Goal: Task Accomplishment & Management: Complete application form

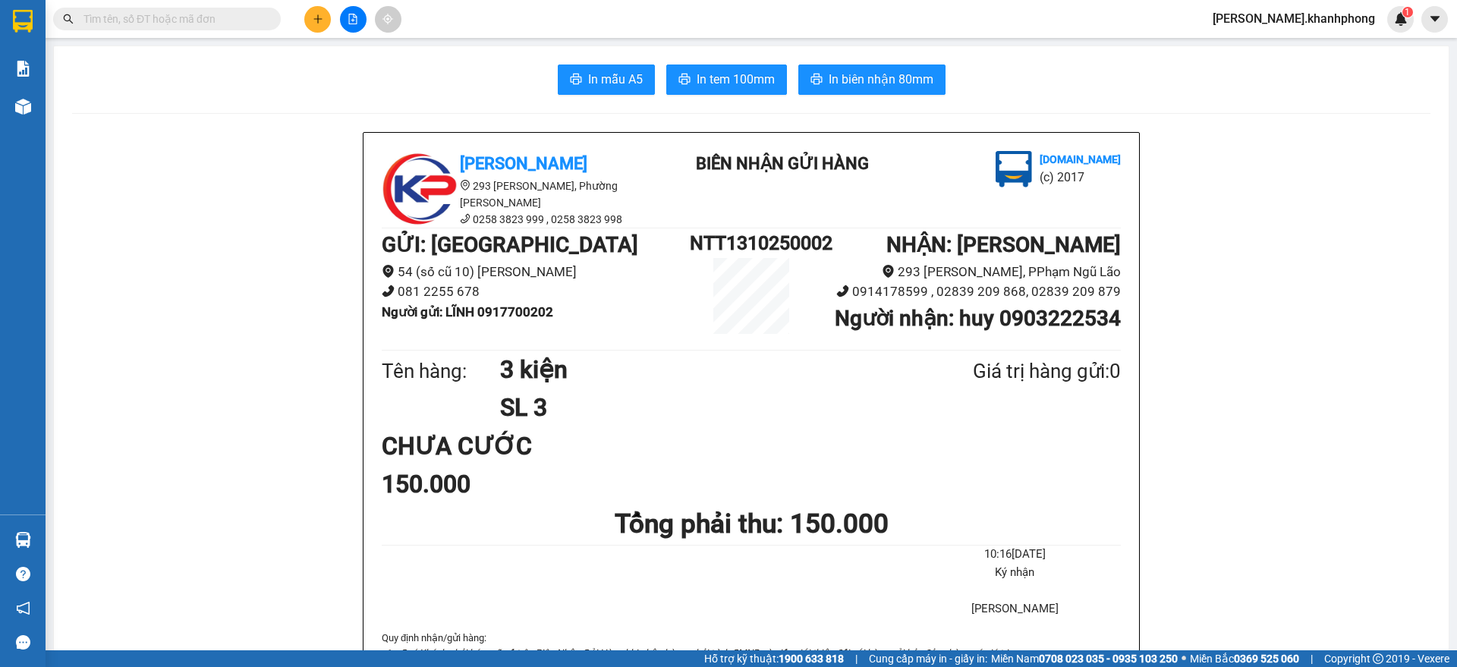
click at [196, 14] on input "text" at bounding box center [172, 19] width 179 height 17
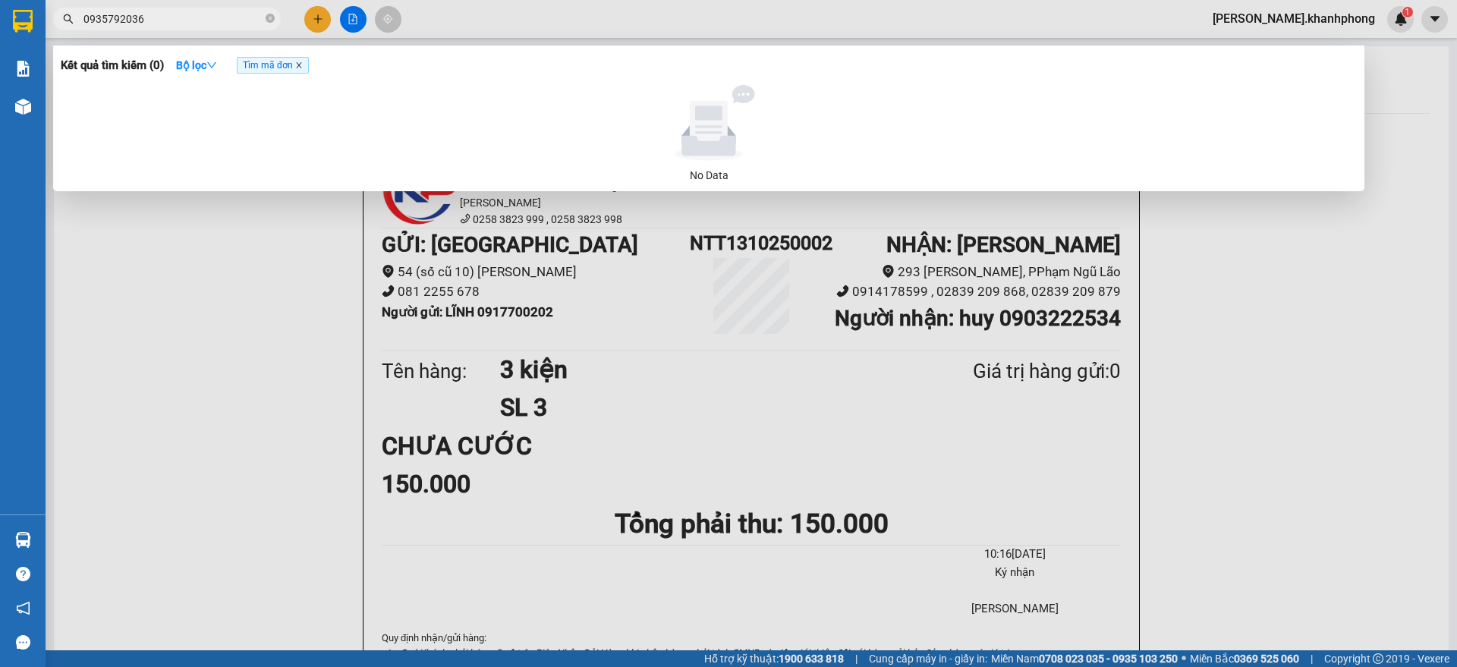
type input "0935792036"
click at [301, 65] on icon "close" at bounding box center [299, 65] width 8 height 8
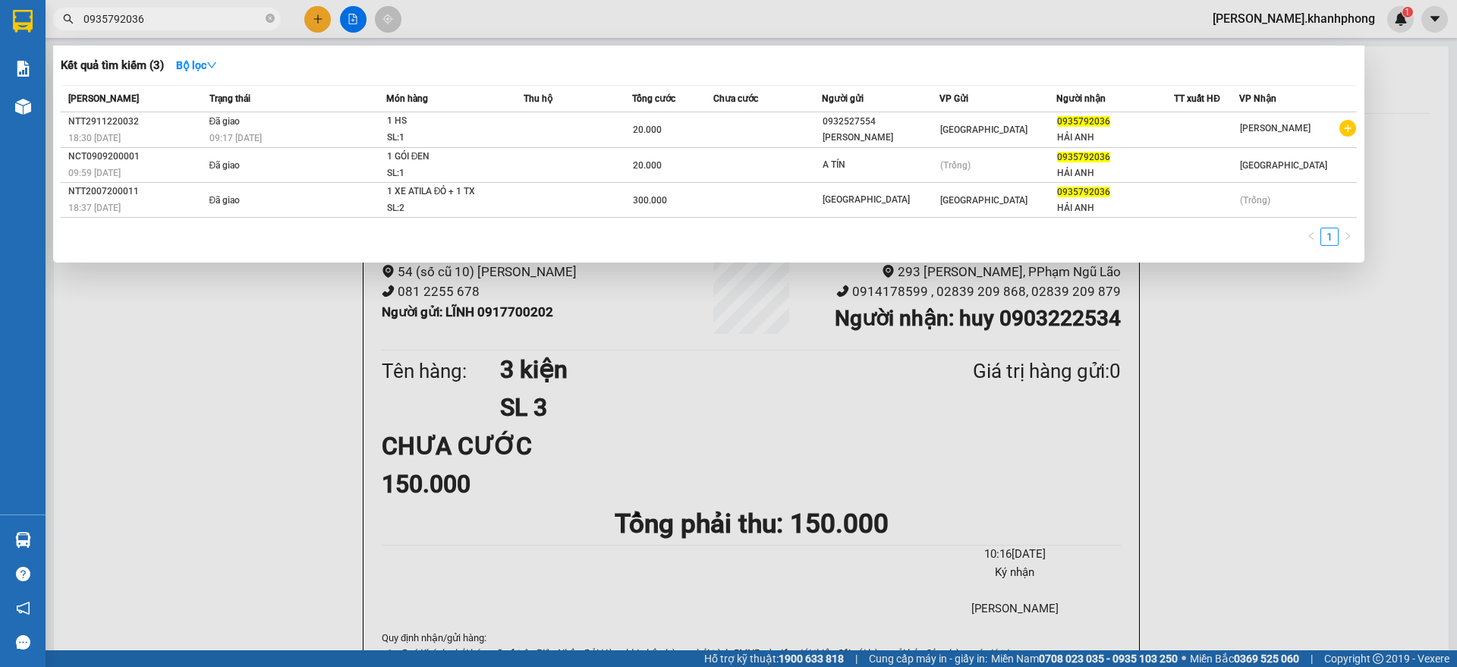
click at [309, 13] on div at bounding box center [728, 333] width 1457 height 667
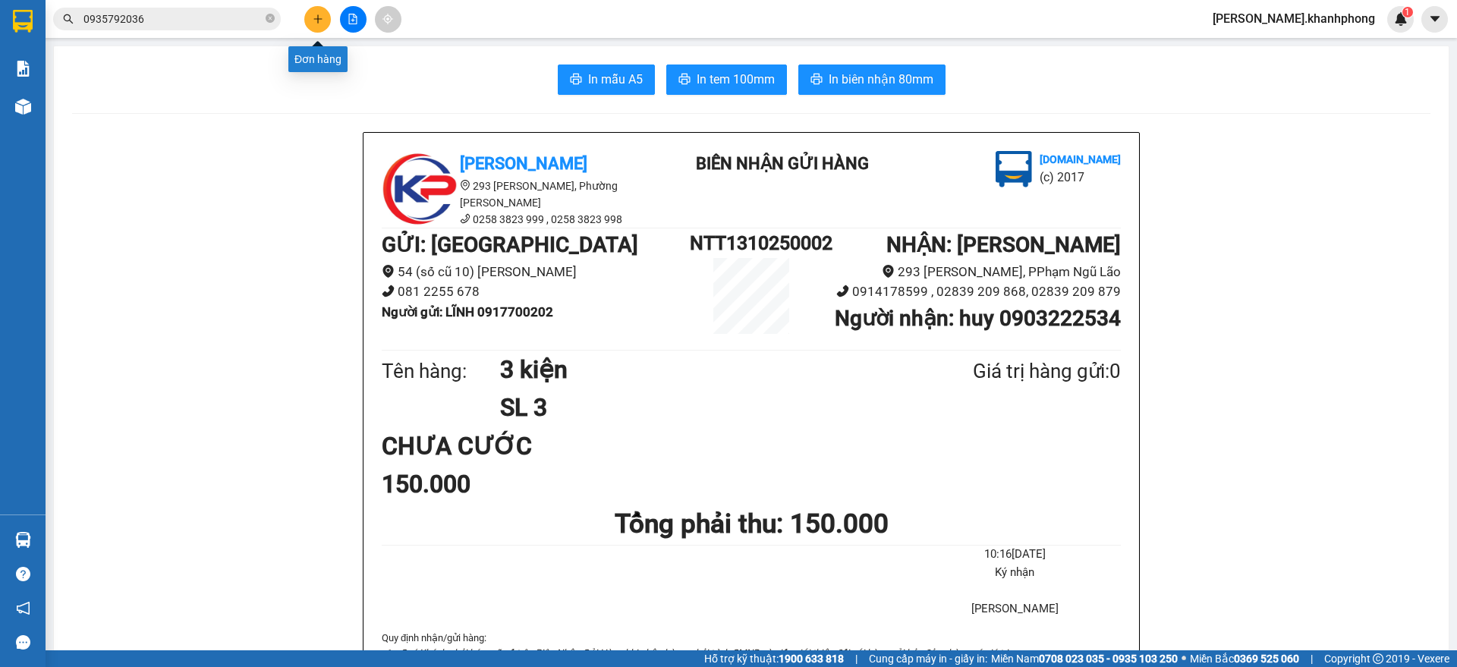
click at [313, 23] on icon "plus" at bounding box center [318, 19] width 11 height 11
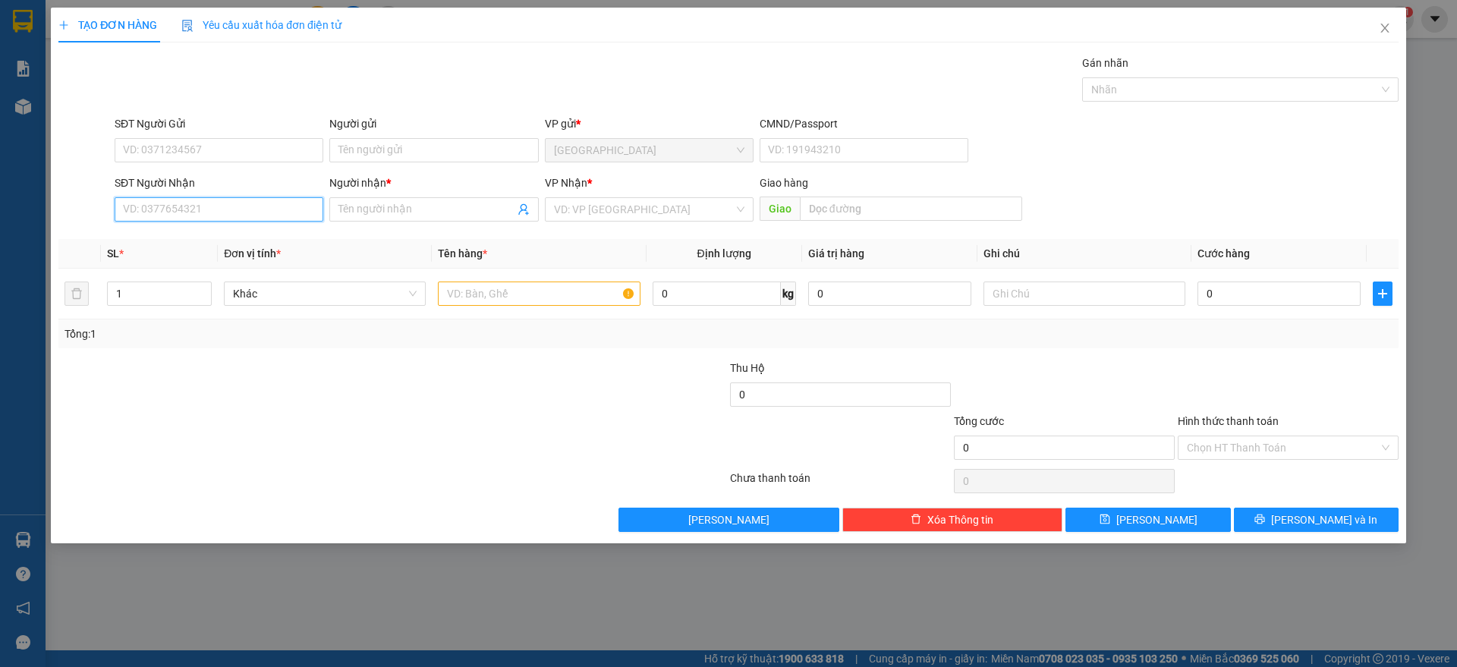
drag, startPoint x: 156, startPoint y: 211, endPoint x: 322, endPoint y: 235, distance: 167.1
click at [162, 216] on input "SĐT Người Nhận" at bounding box center [219, 209] width 209 height 24
type input "0372966733"
click at [181, 240] on div "0372966733 - PHÁT" at bounding box center [219, 239] width 190 height 17
type input "PHÁT"
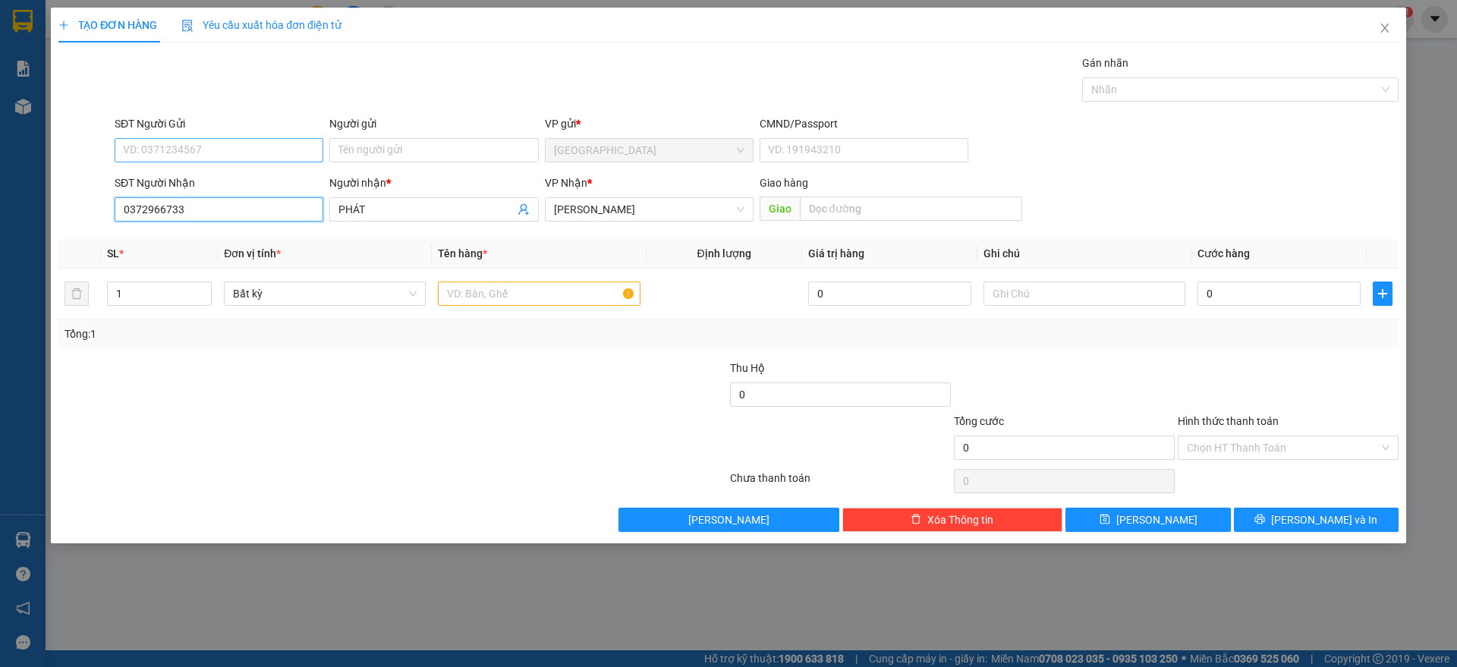
type input "0372966733"
click at [211, 151] on input "SĐT Người Gửi" at bounding box center [219, 150] width 209 height 24
click at [214, 180] on div "0389433883 - [PERSON_NAME]" at bounding box center [219, 180] width 190 height 17
type input "0389433883"
type input "[PERSON_NAME]"
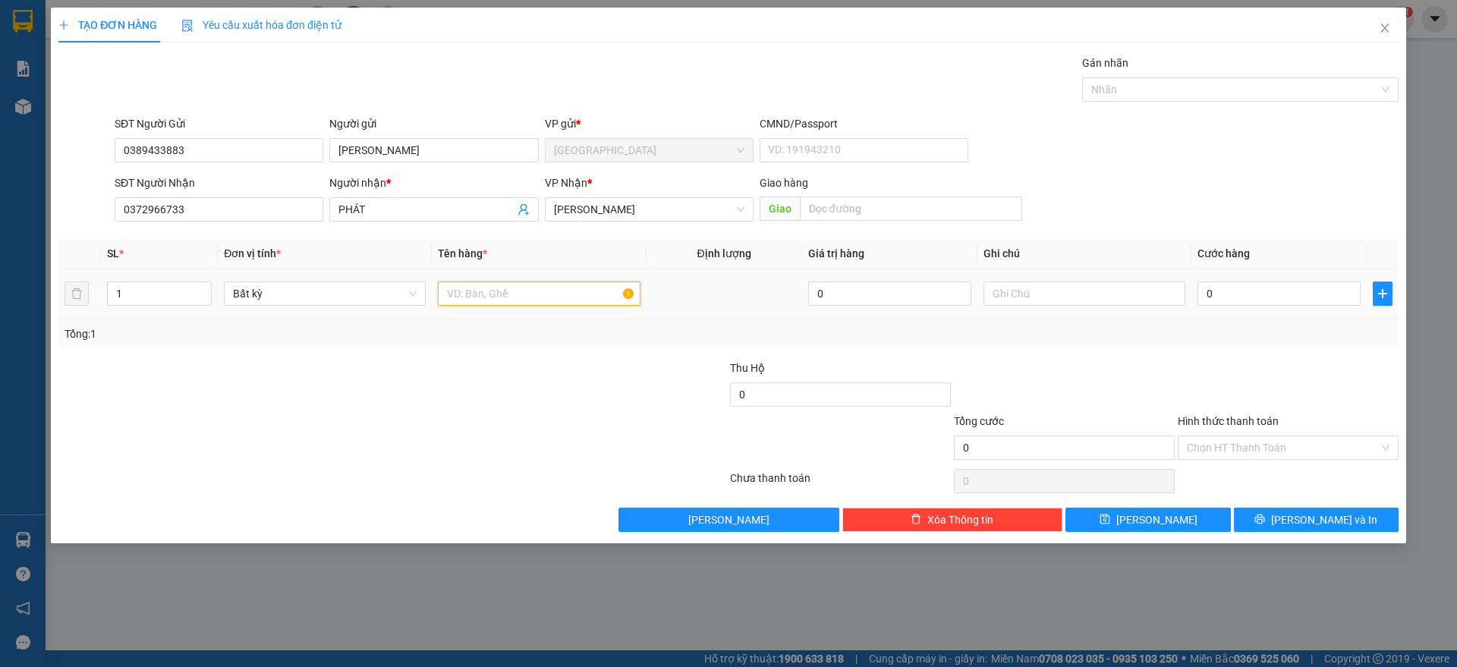
click at [495, 294] on input "text" at bounding box center [539, 294] width 202 height 24
type input "1 kiện đen"
click at [1219, 291] on input "0" at bounding box center [1279, 294] width 163 height 24
type input "4"
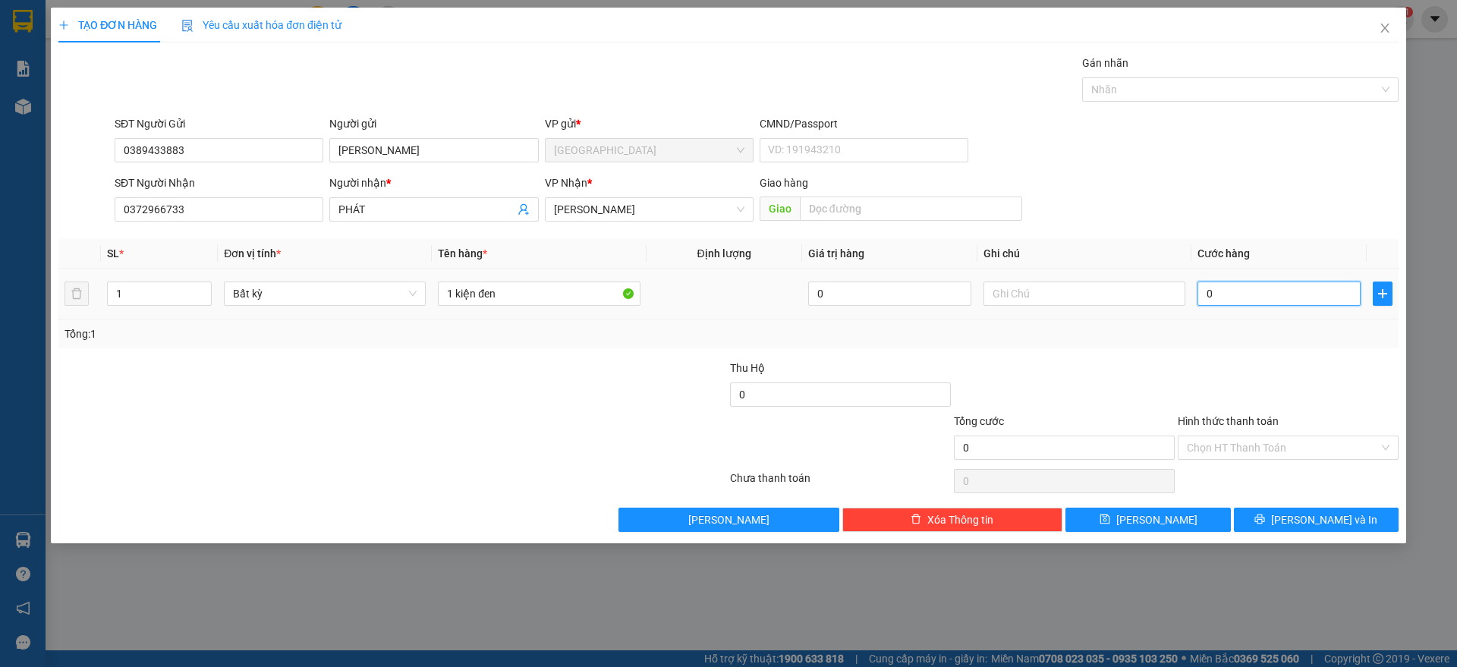
type input "4"
type input "40"
type input "40.000"
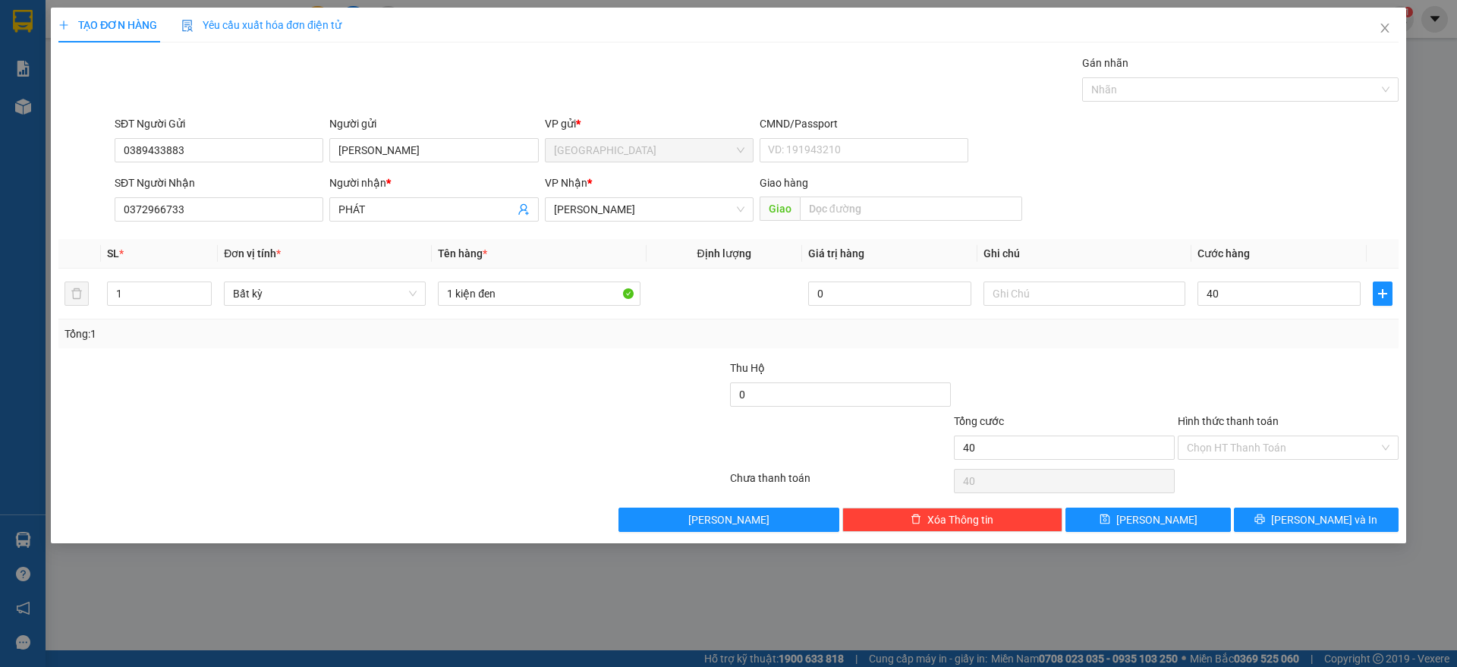
type input "40.000"
drag, startPoint x: 1254, startPoint y: 344, endPoint x: 1282, endPoint y: 537, distance: 194.8
click at [1253, 345] on div "Tổng: 1" at bounding box center [728, 334] width 1340 height 29
click at [1299, 520] on button "[PERSON_NAME] và In" at bounding box center [1316, 520] width 165 height 24
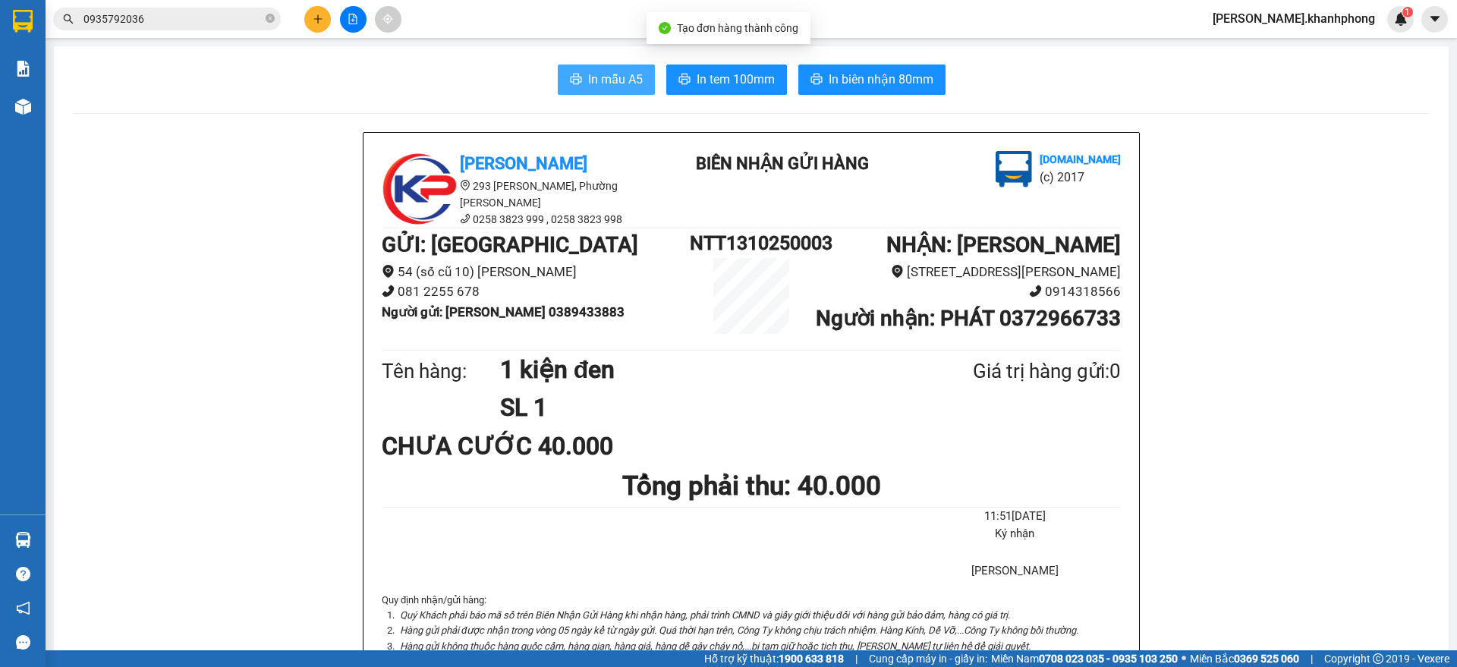
click at [578, 90] on button "In mẫu A5" at bounding box center [606, 80] width 97 height 30
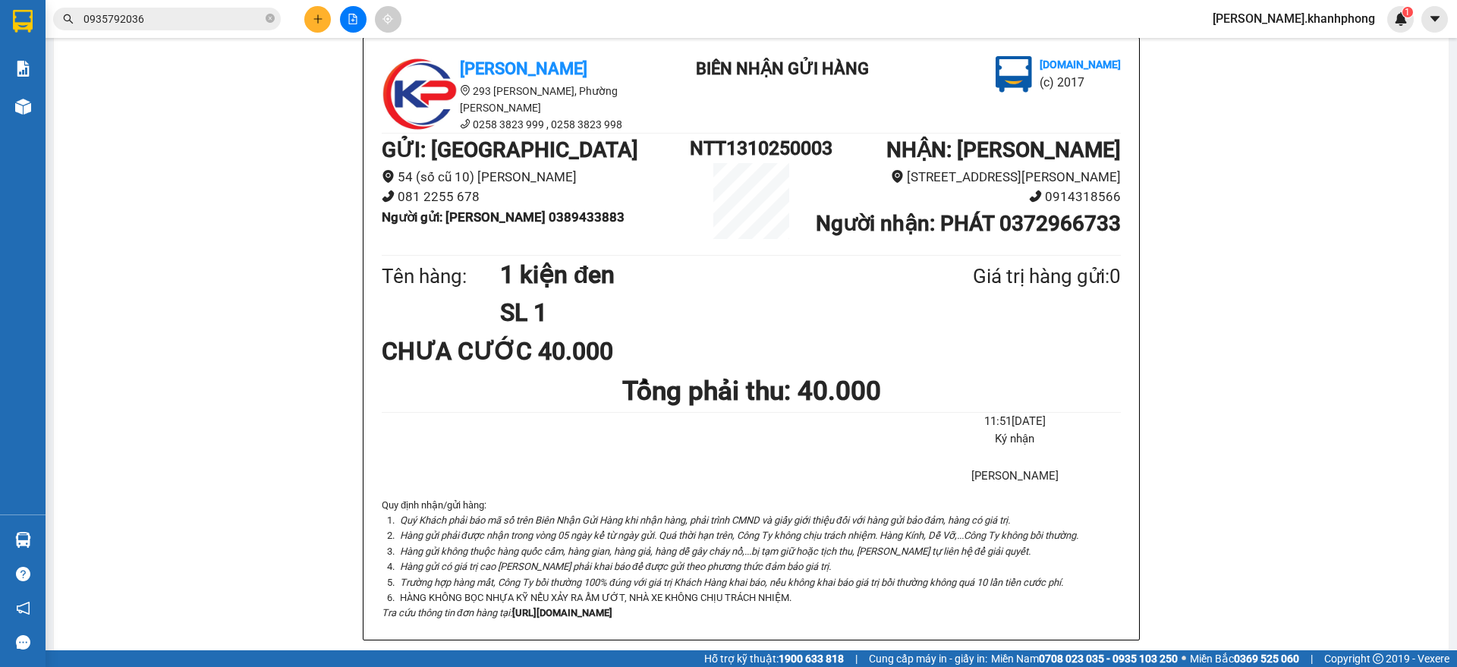
click at [317, 19] on icon "plus" at bounding box center [318, 19] width 11 height 11
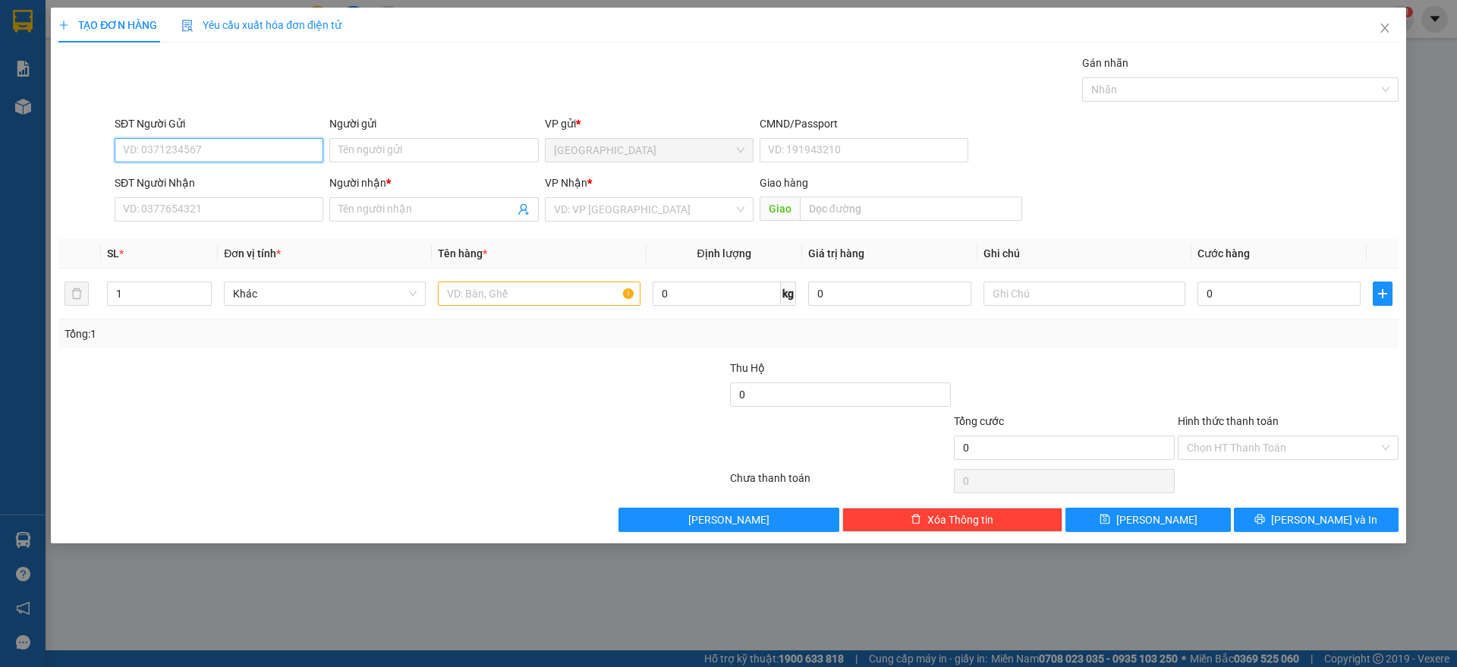
click at [237, 160] on input "SĐT Người Gửi" at bounding box center [219, 150] width 209 height 24
type input "0365437152"
click at [372, 140] on input "Người gửi" at bounding box center [433, 150] width 209 height 24
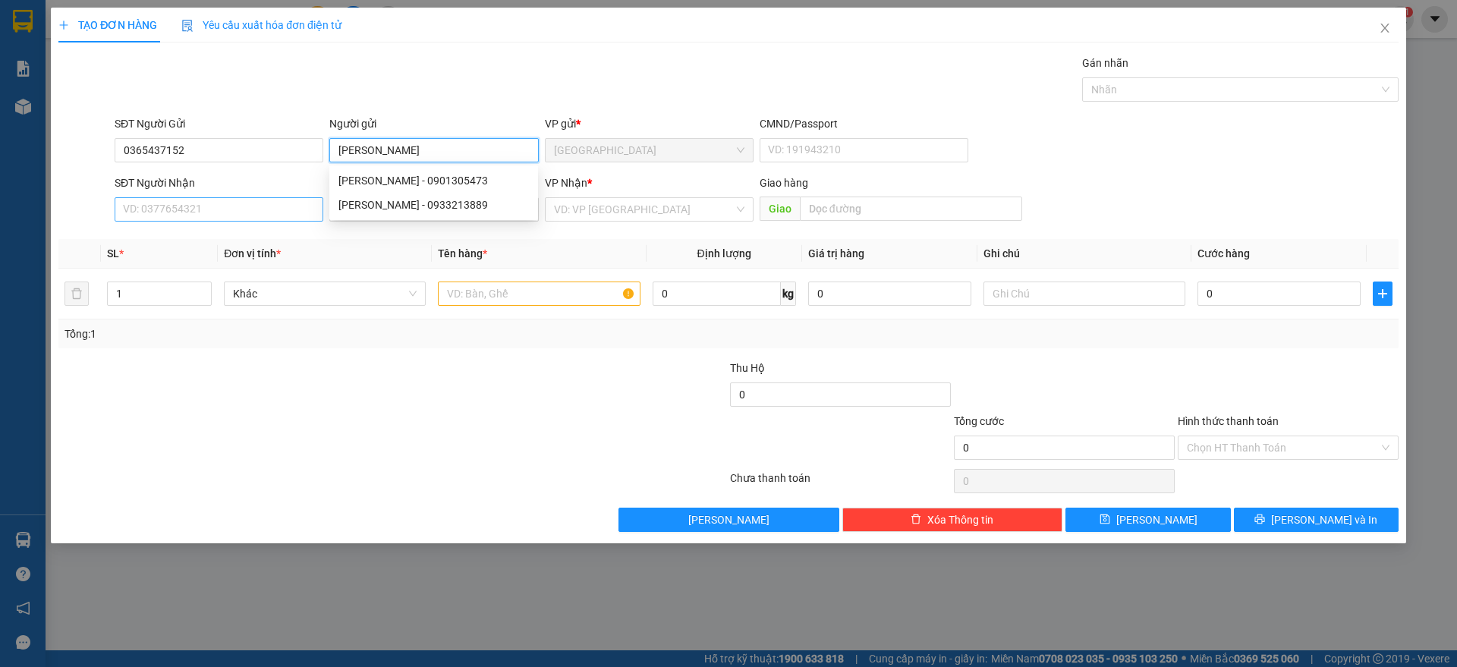
type input "[PERSON_NAME]"
click at [208, 211] on input "SĐT Người Nhận" at bounding box center [219, 209] width 209 height 24
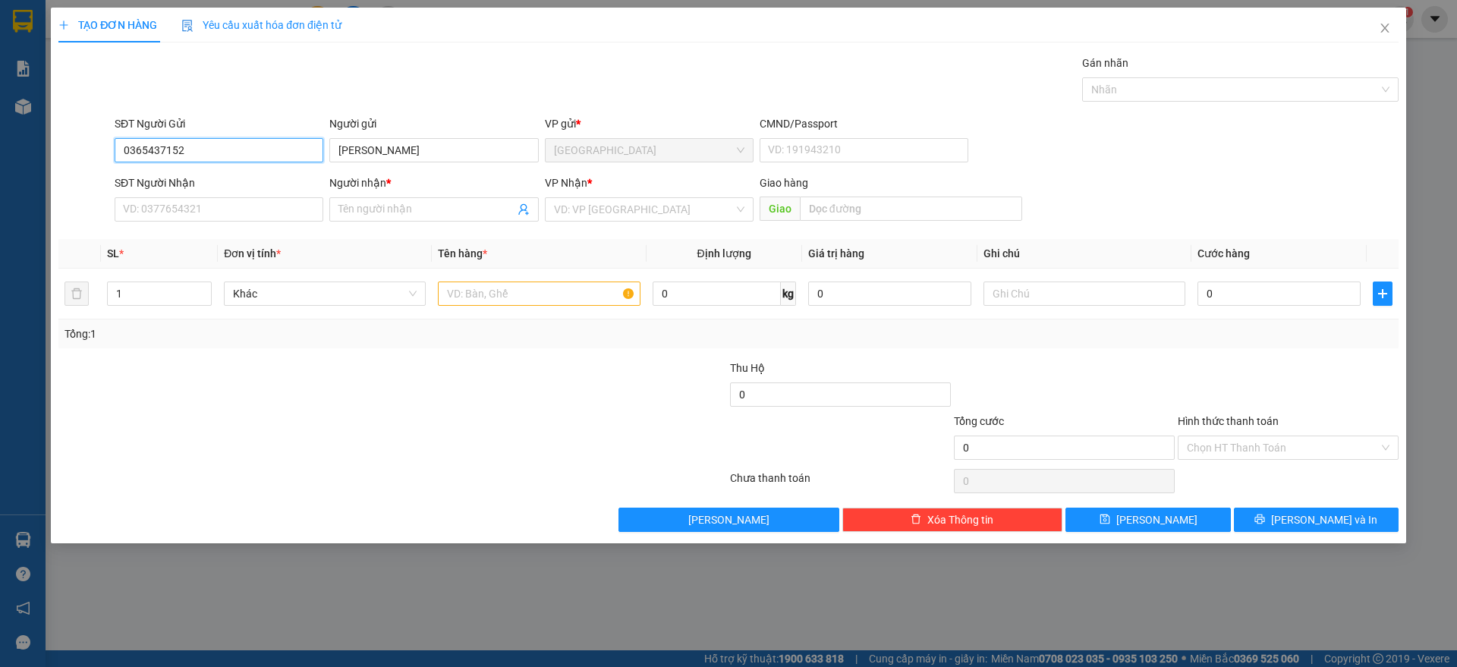
drag, startPoint x: 196, startPoint y: 147, endPoint x: 0, endPoint y: 144, distance: 195.8
click at [0, 144] on div "TẠO ĐƠN HÀNG Yêu cầu xuất hóa đơn điện tử Transit Pickup Surcharge Ids Transit …" at bounding box center [728, 333] width 1457 height 667
click at [171, 206] on input "SĐT Người Nhận" at bounding box center [219, 209] width 209 height 24
paste input "0365437152"
type input "0365437152"
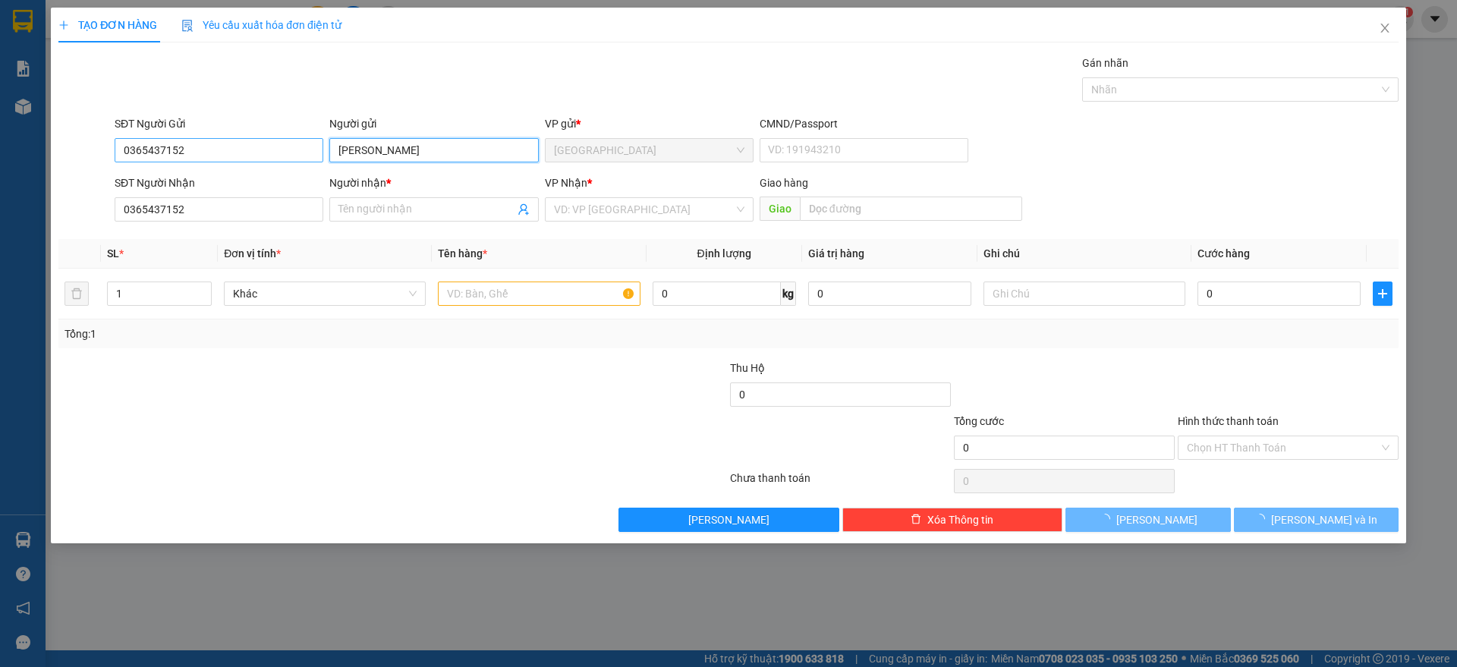
drag, startPoint x: 420, startPoint y: 141, endPoint x: 303, endPoint y: 156, distance: 117.9
click at [303, 156] on div "SĐT Người Gửi 0365437152 Người gửi THANH DŨNG THANH DŨNG VP gửi * [GEOGRAPHIC_D…" at bounding box center [757, 141] width 1290 height 53
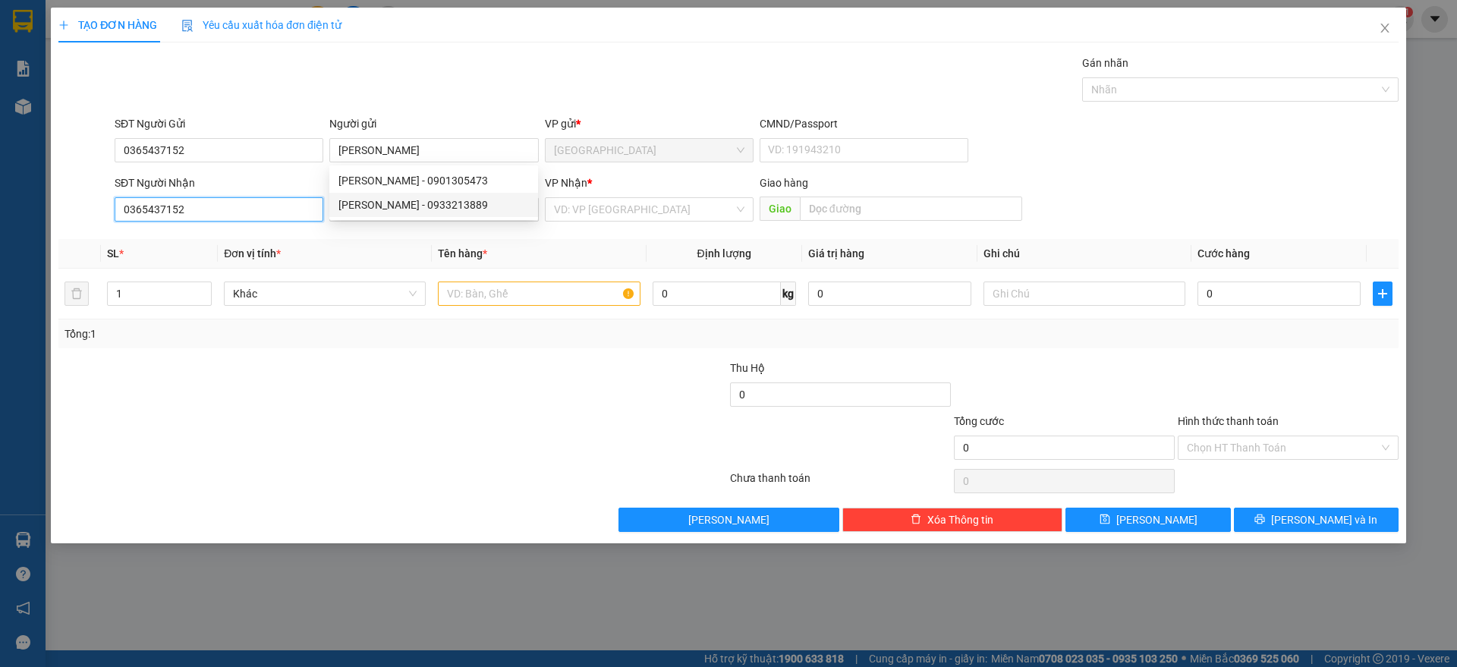
click at [250, 213] on input "0365437152" at bounding box center [219, 209] width 209 height 24
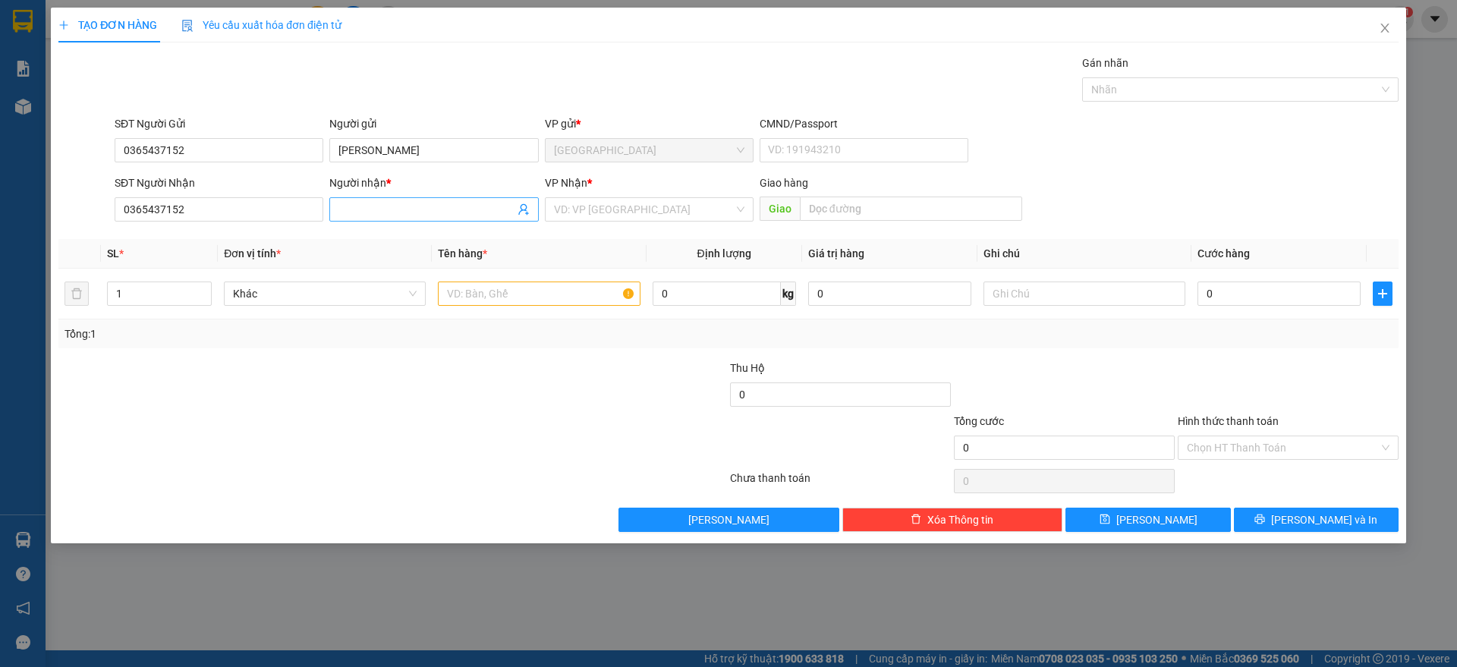
click at [403, 203] on input "Người nhận *" at bounding box center [425, 209] width 175 height 17
type input "[PERSON_NAME]"
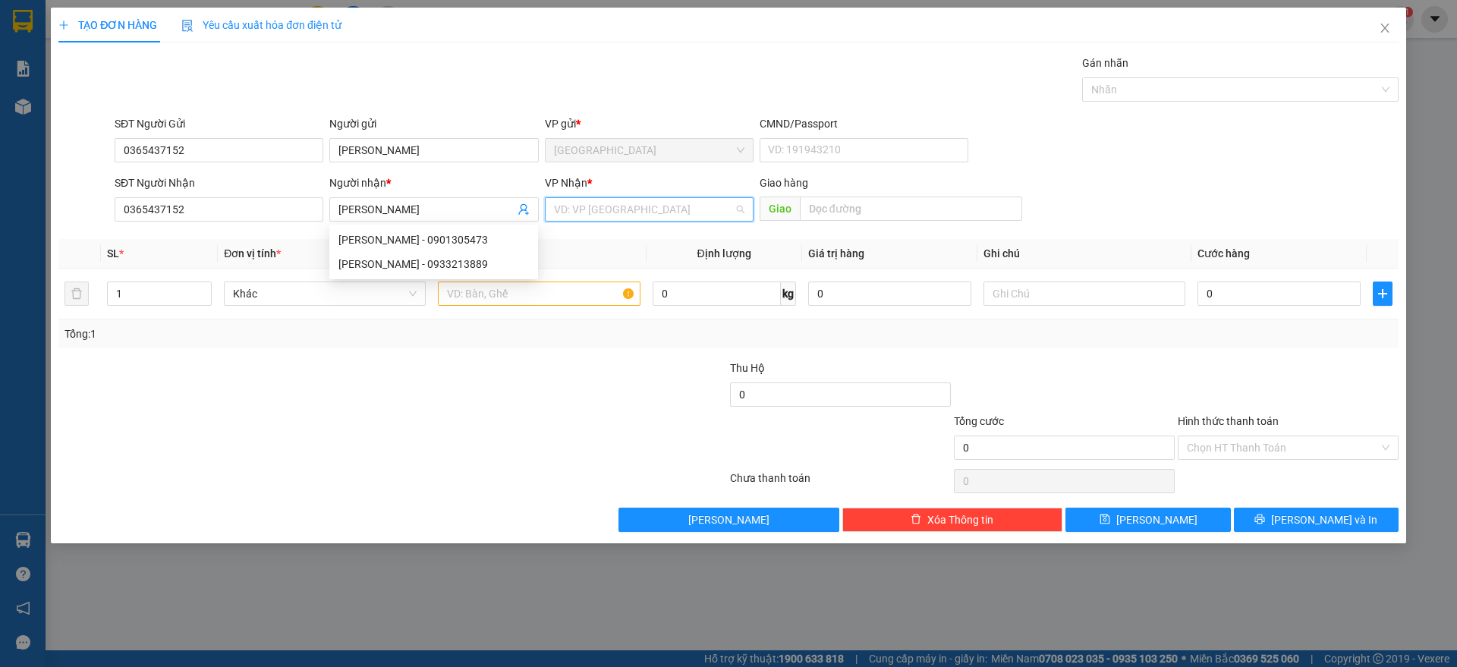
click at [644, 212] on input "search" at bounding box center [644, 209] width 180 height 23
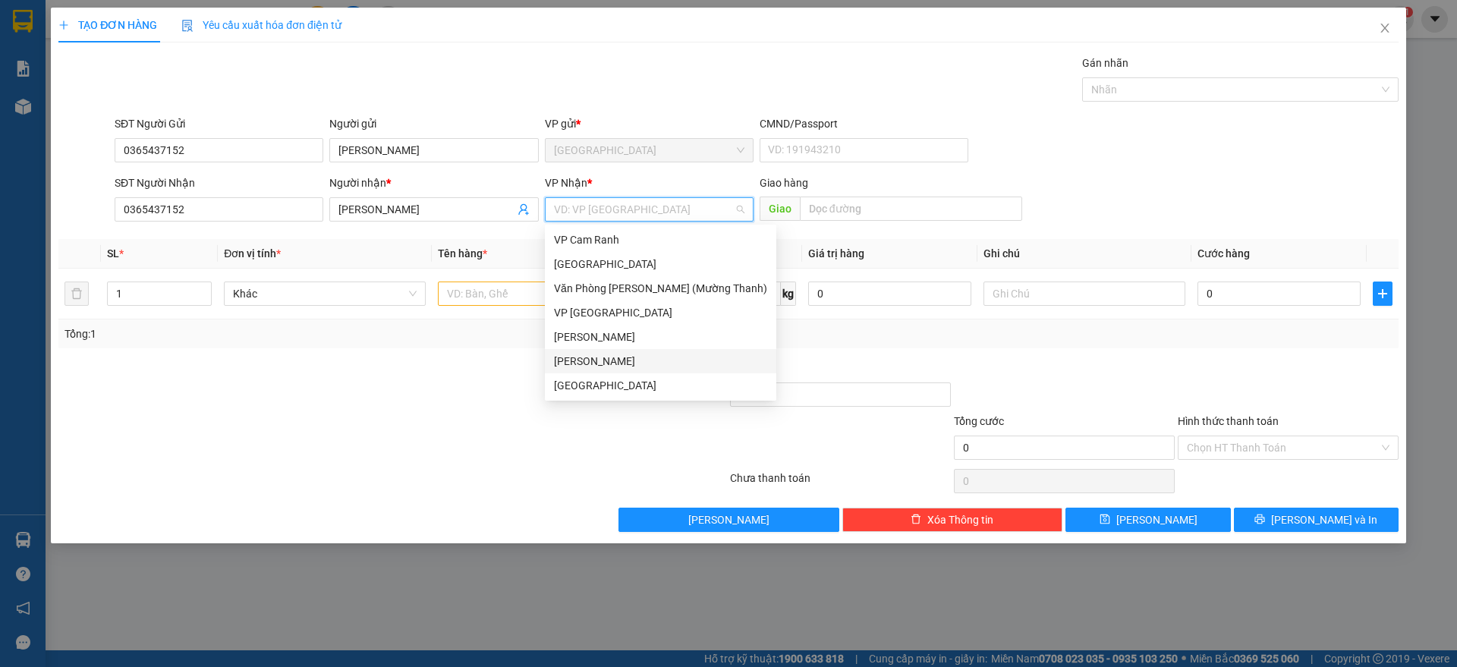
drag, startPoint x: 600, startPoint y: 356, endPoint x: 494, endPoint y: 351, distance: 105.6
click at [597, 357] on div "[PERSON_NAME]" at bounding box center [660, 361] width 213 height 17
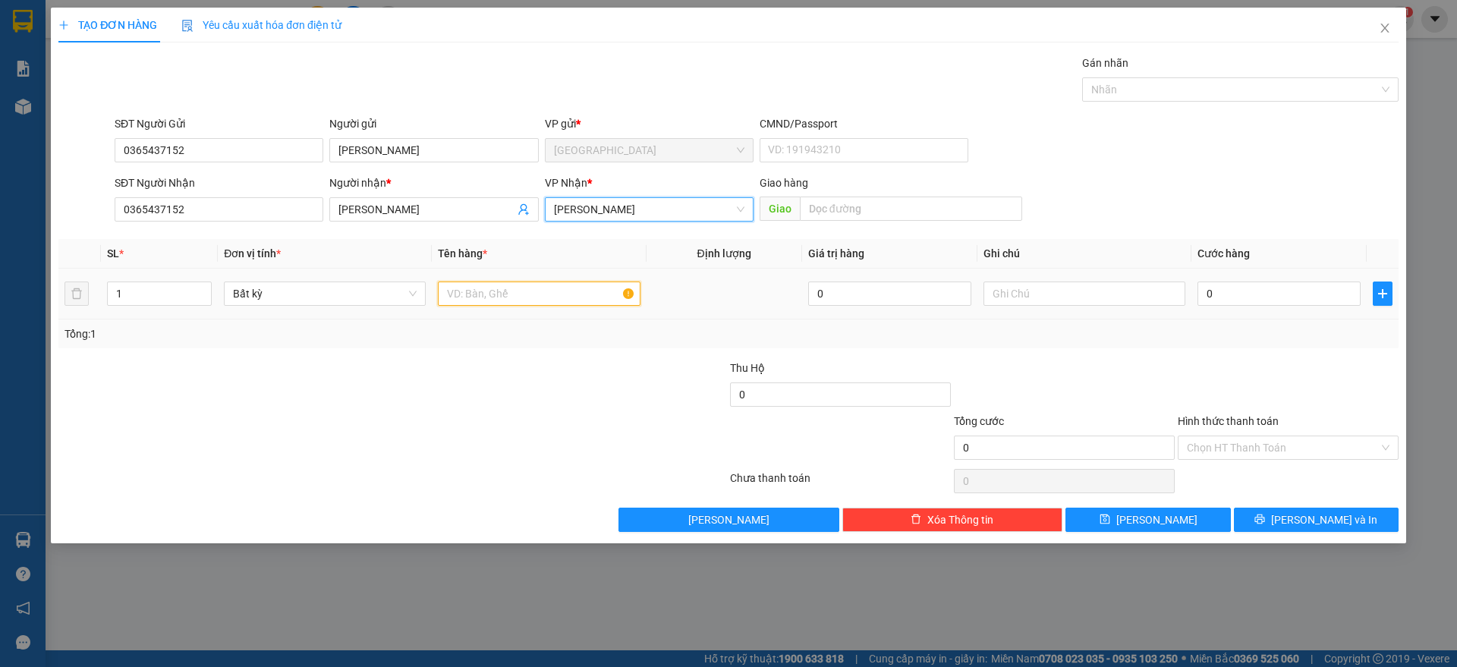
click at [503, 296] on input "text" at bounding box center [539, 294] width 202 height 24
click at [210, 286] on span "Increase Value" at bounding box center [202, 289] width 17 height 14
click at [203, 288] on icon "up" at bounding box center [203, 290] width 5 height 5
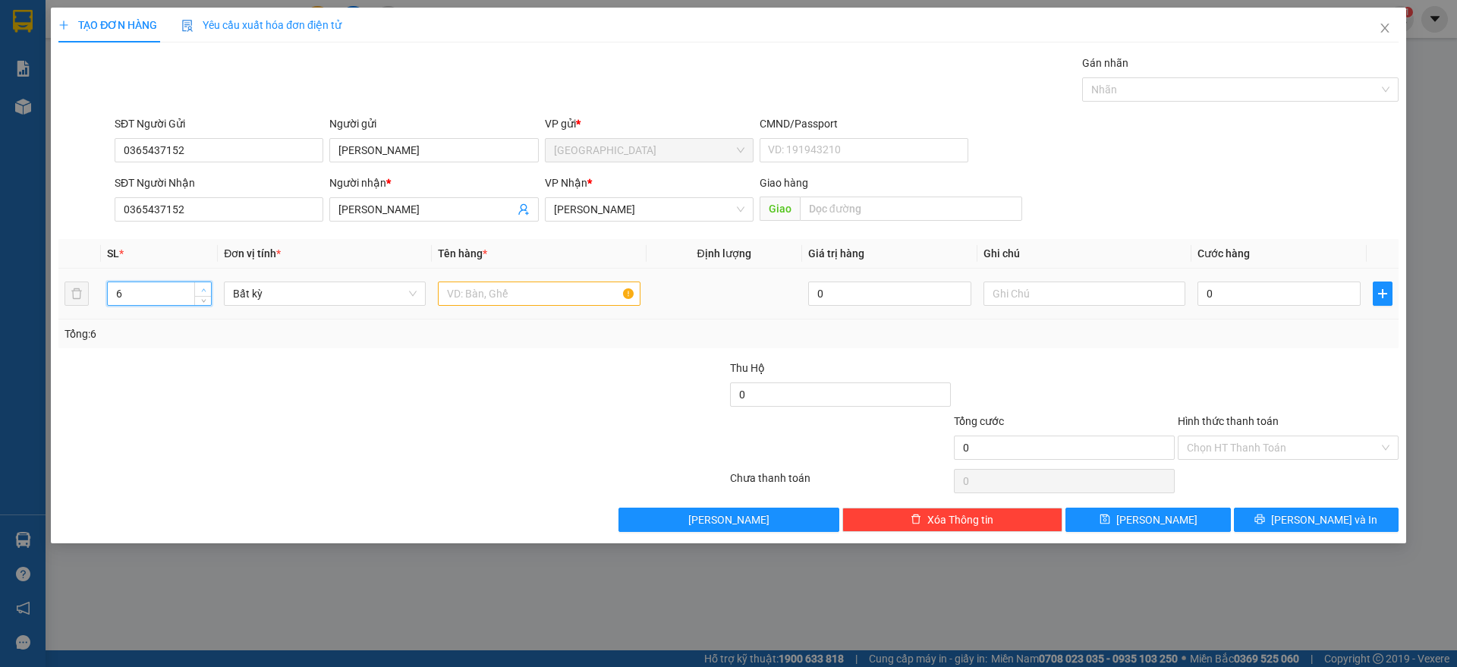
click at [203, 288] on icon "up" at bounding box center [203, 290] width 5 height 5
click at [206, 300] on icon "down" at bounding box center [203, 298] width 5 height 5
type input "6"
click at [204, 288] on icon "up" at bounding box center [203, 290] width 5 height 5
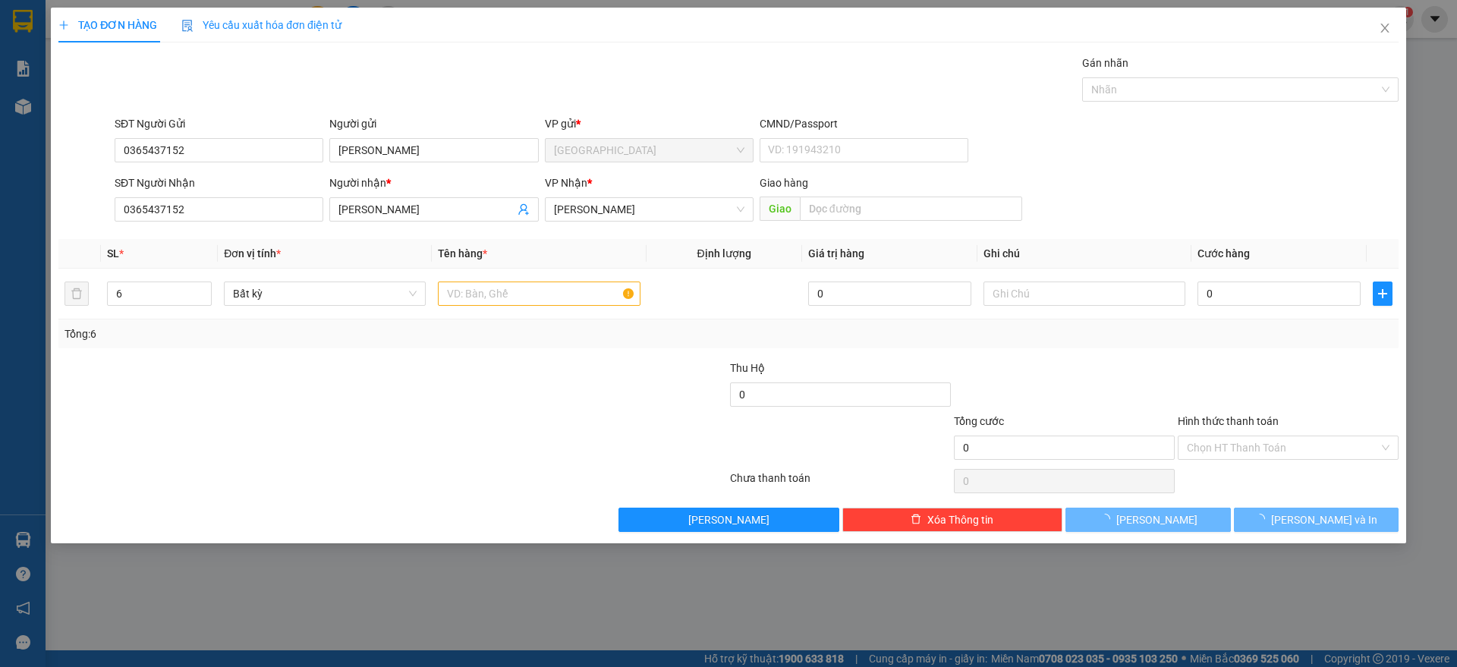
click at [986, 361] on div at bounding box center [1064, 386] width 224 height 53
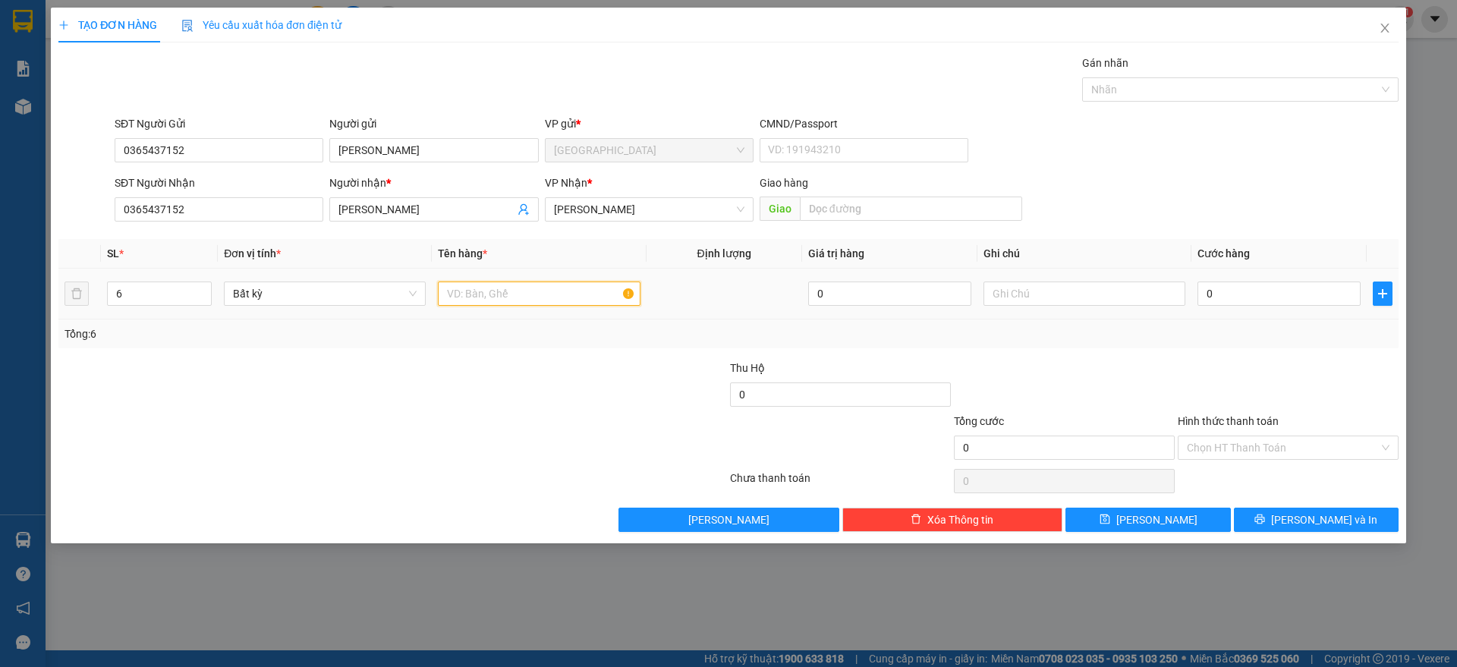
click at [495, 304] on input "text" at bounding box center [539, 294] width 202 height 24
type input "3 TX + 1 THÙNG + 2 KIỆN ĐEN"
click at [1248, 288] on input "0" at bounding box center [1279, 294] width 163 height 24
type input "3"
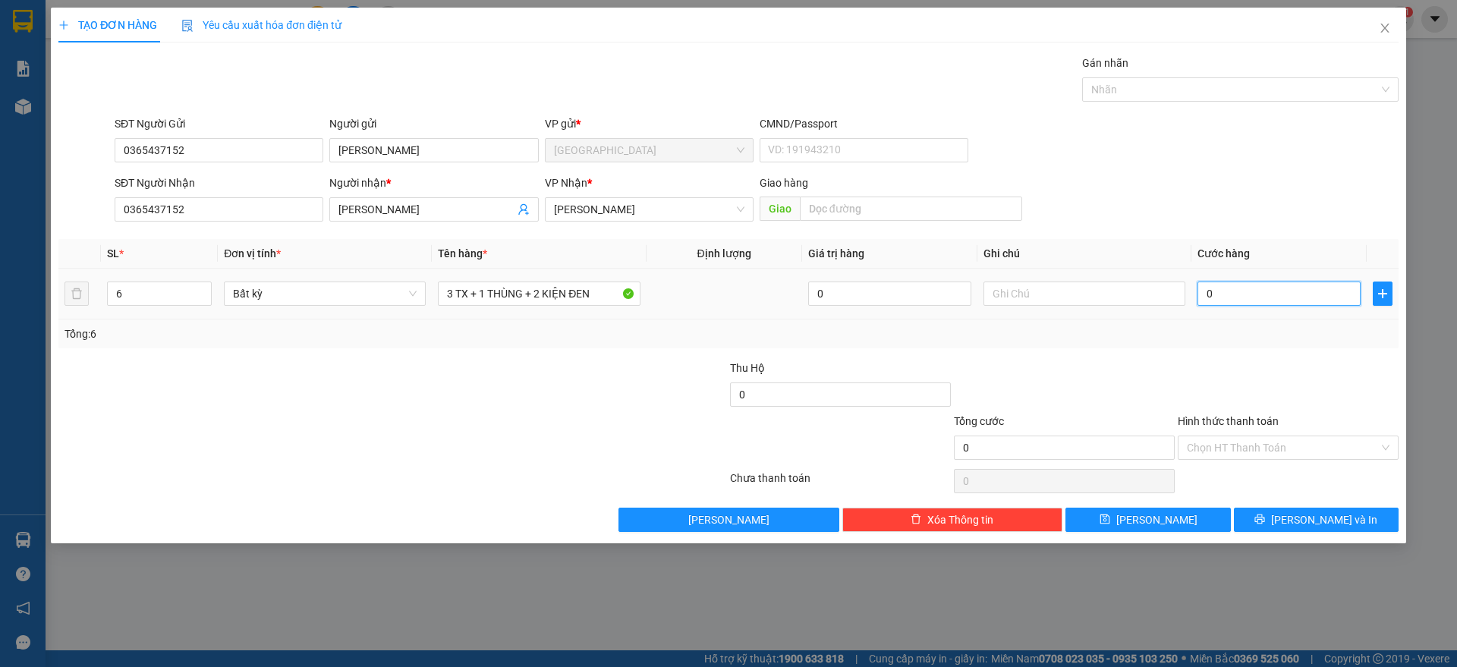
type input "3"
type input "36"
type input "360"
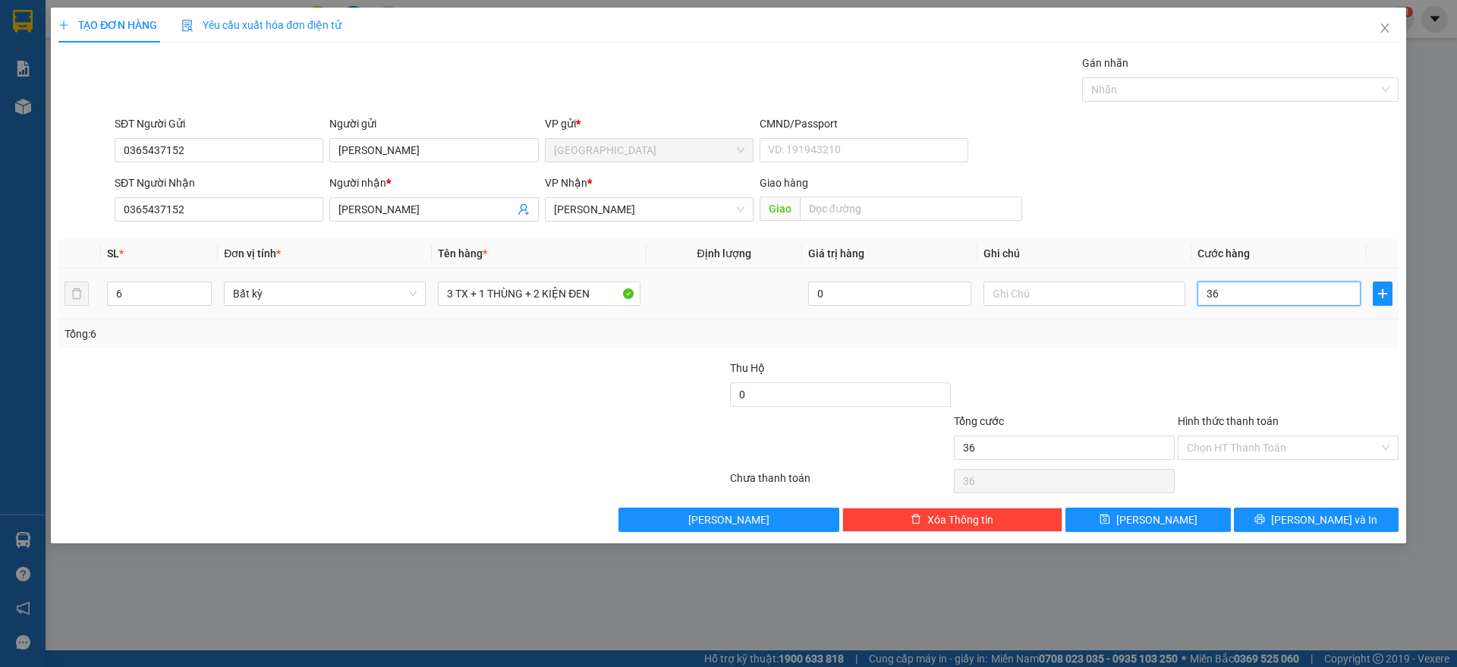
type input "360"
type input "360.000"
click at [1295, 335] on div "Tổng: 6" at bounding box center [729, 334] width 1328 height 17
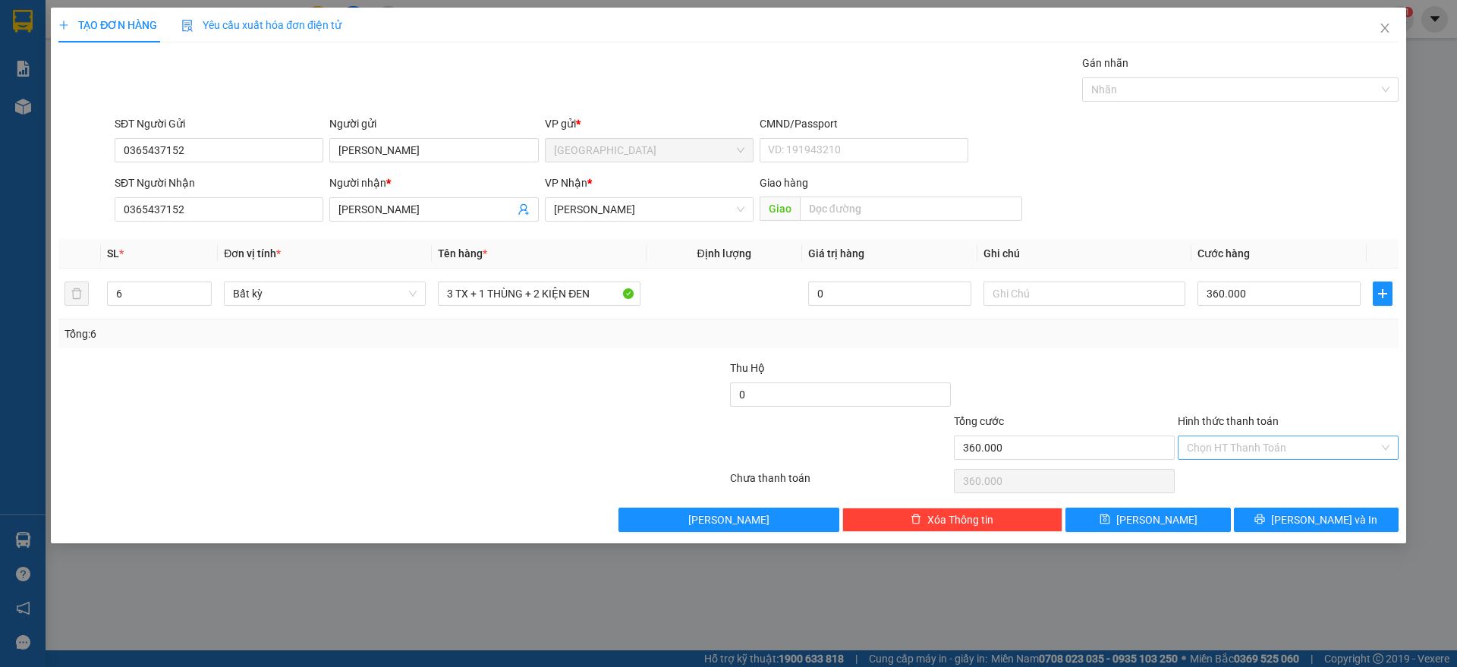
click at [1229, 442] on input "Hình thức thanh toán" at bounding box center [1283, 447] width 192 height 23
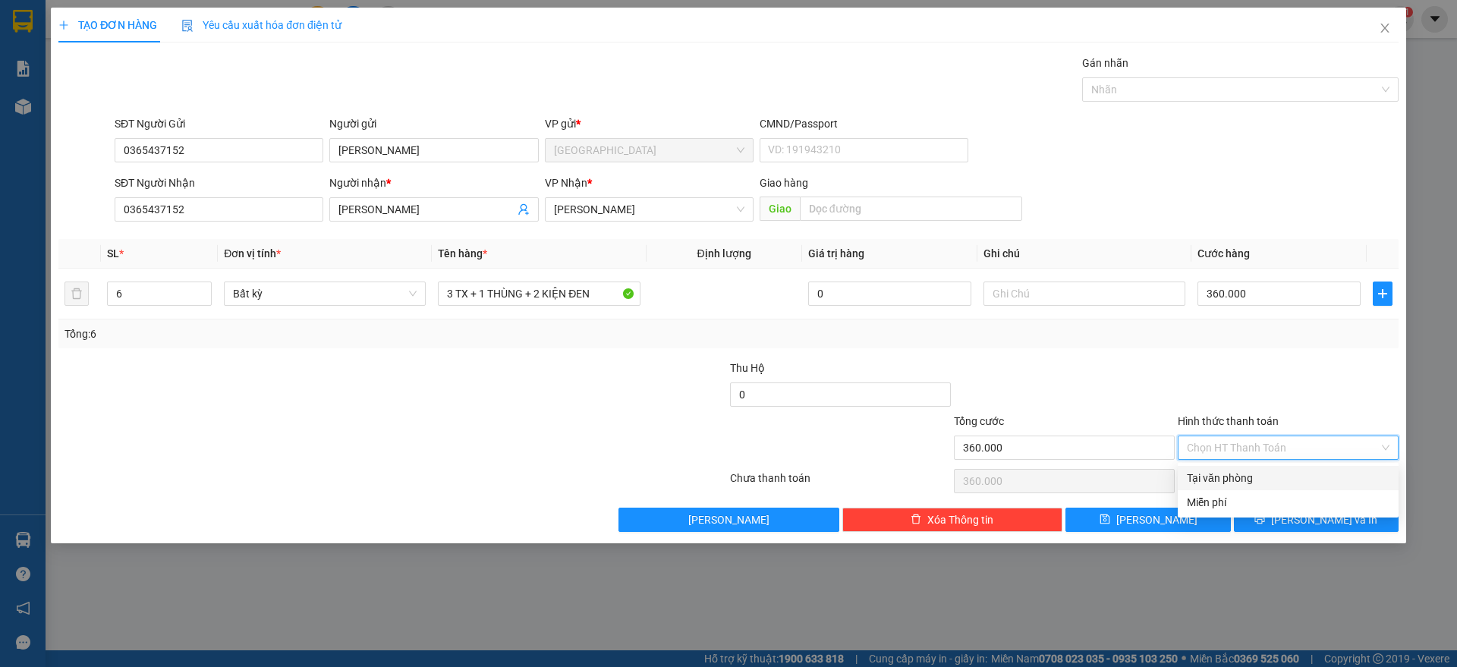
click at [1233, 472] on div "Tại văn phòng" at bounding box center [1288, 478] width 221 height 24
type input "0"
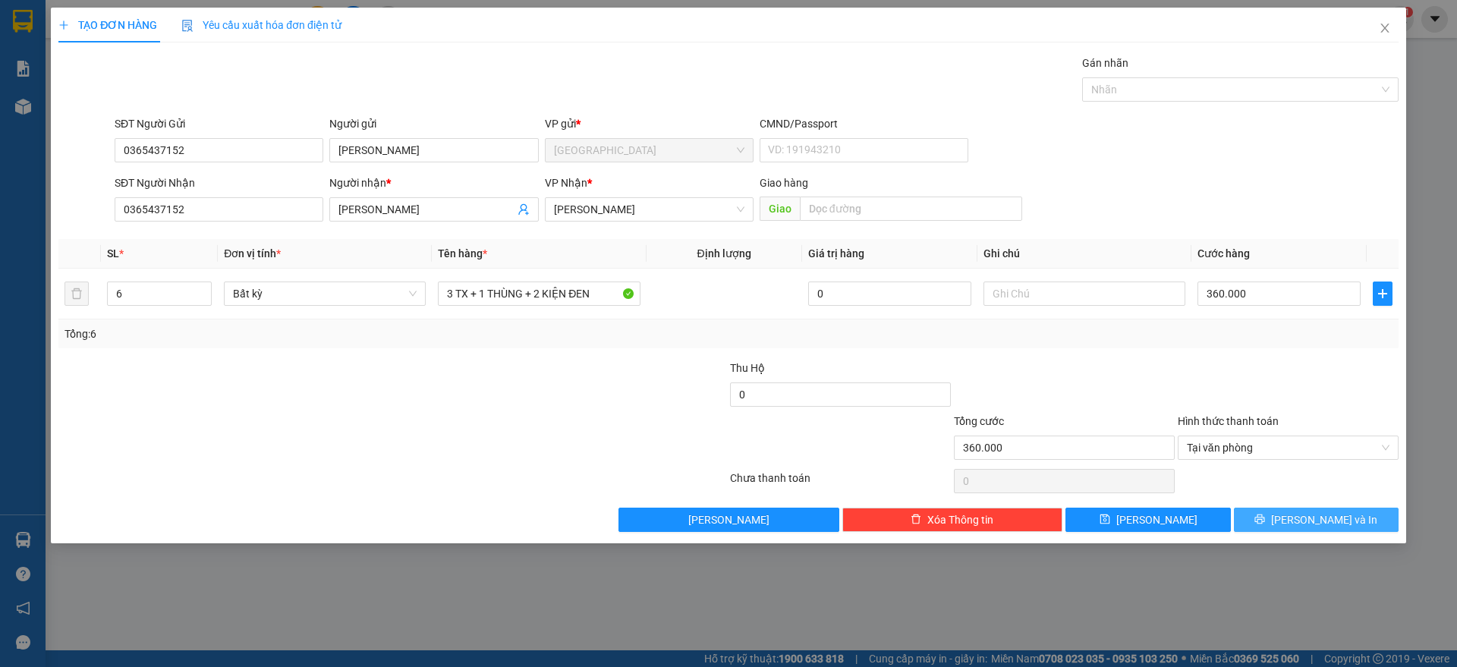
click at [1308, 512] on span "[PERSON_NAME] và In" at bounding box center [1324, 520] width 106 height 17
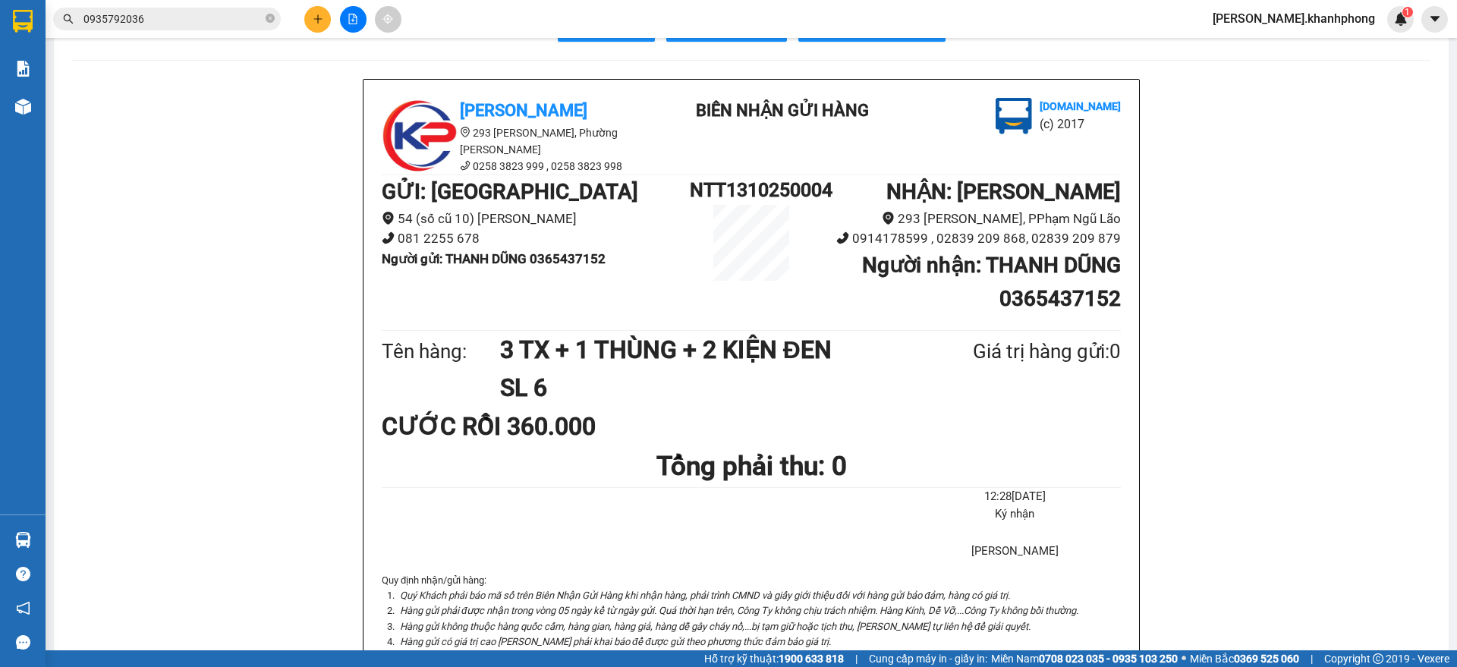
scroll to position [95, 0]
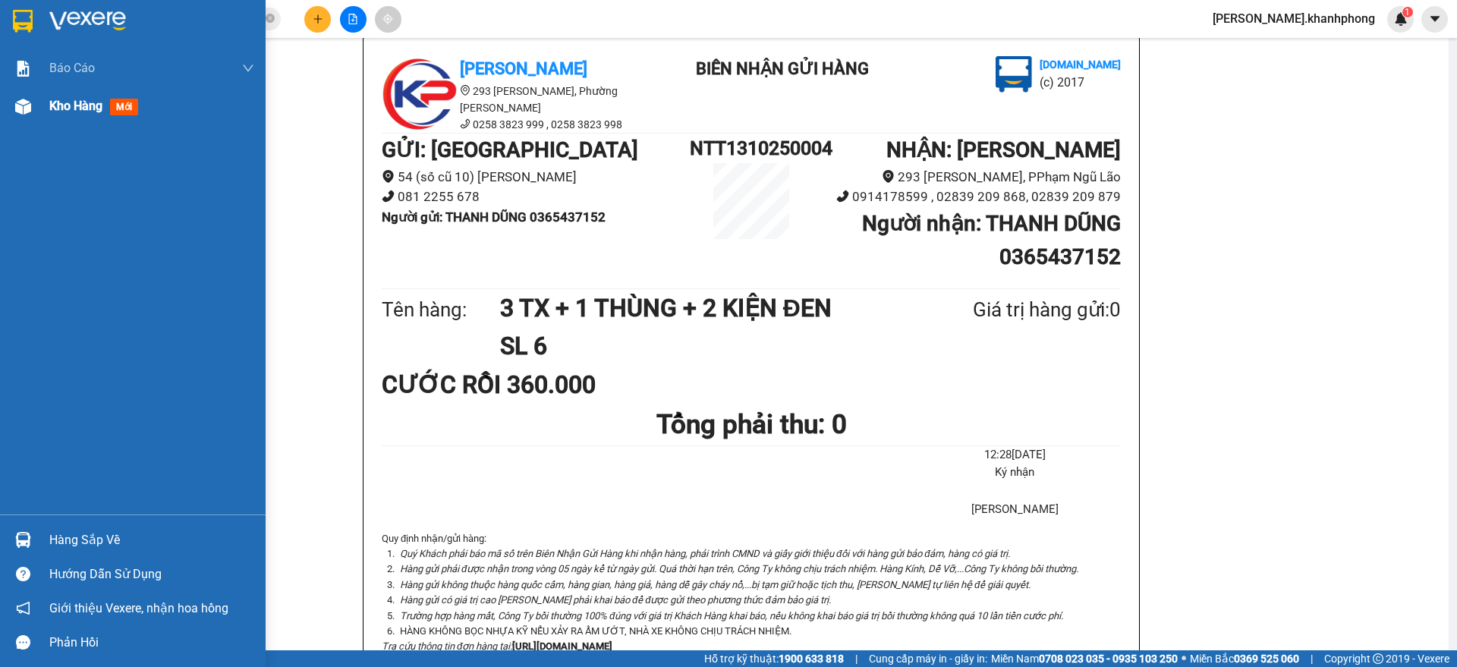
click at [35, 114] on div at bounding box center [23, 106] width 27 height 27
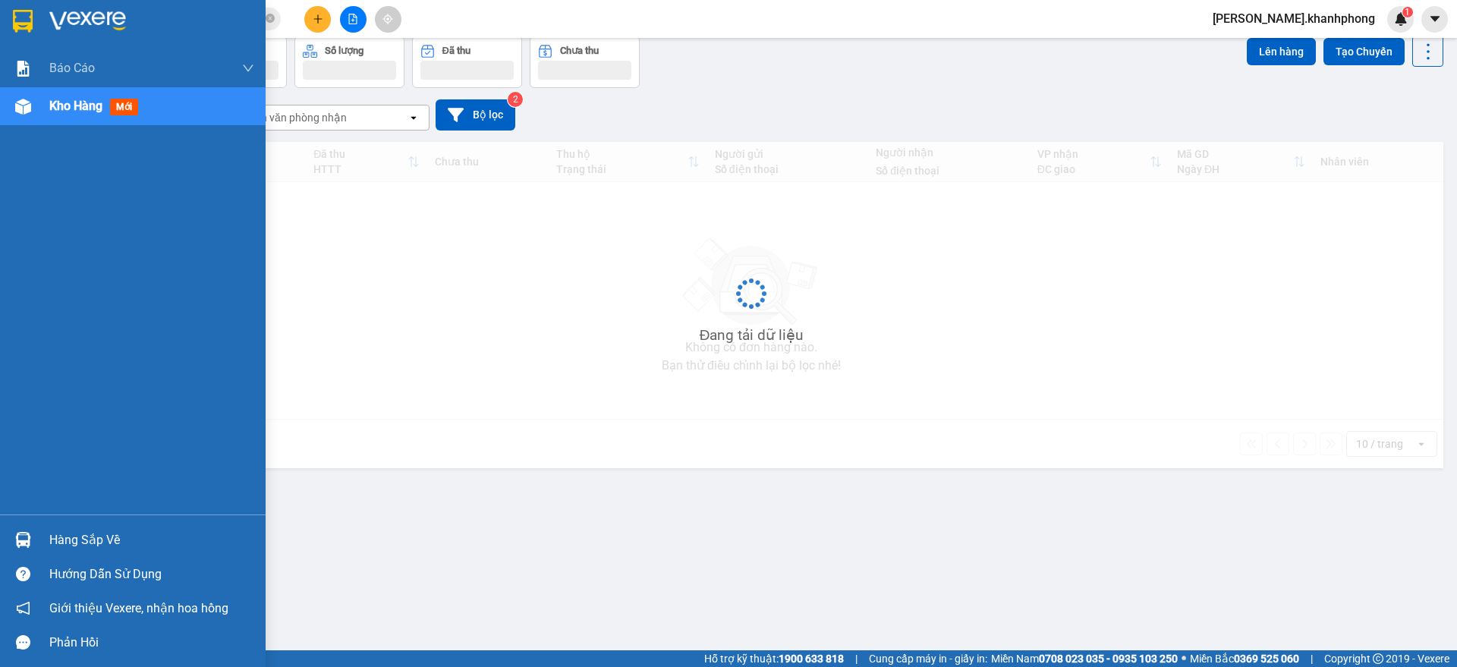
scroll to position [70, 0]
